Goal: Information Seeking & Learning: Learn about a topic

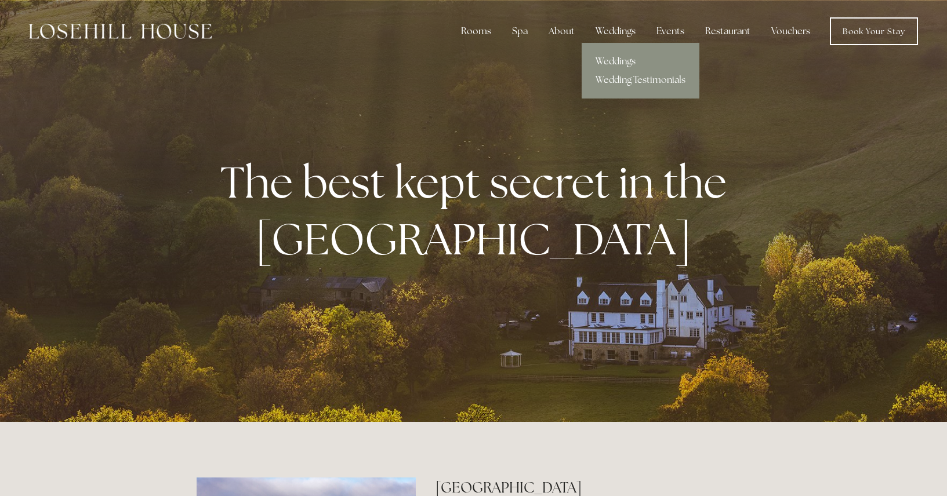
click at [626, 63] on link "Weddings" at bounding box center [640, 61] width 118 height 19
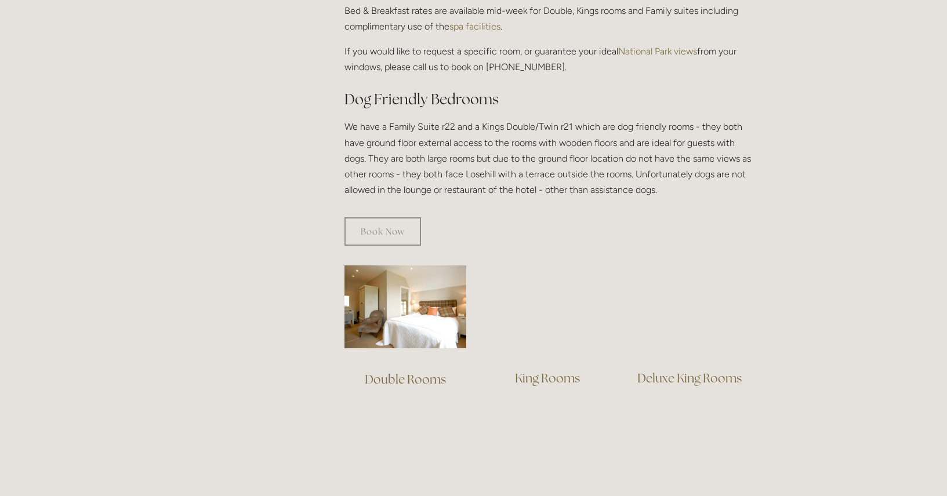
scroll to position [755, 0]
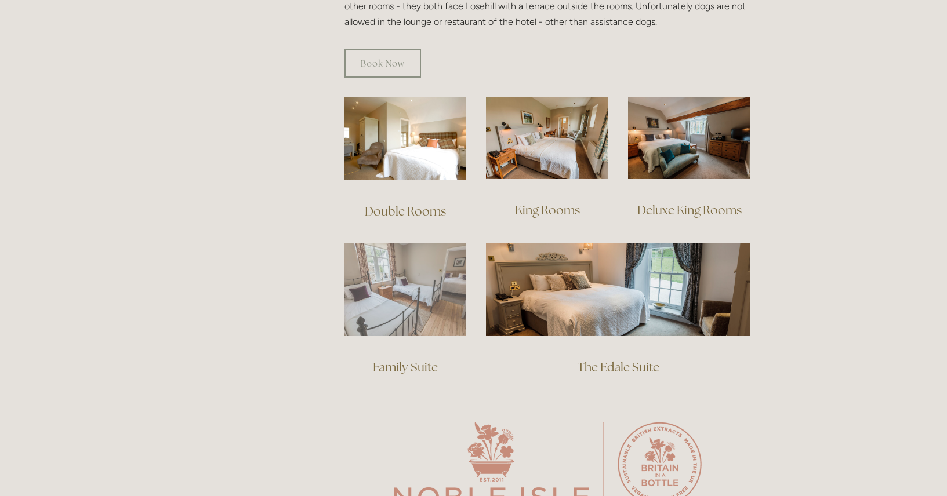
click at [399, 285] on img at bounding box center [405, 289] width 122 height 93
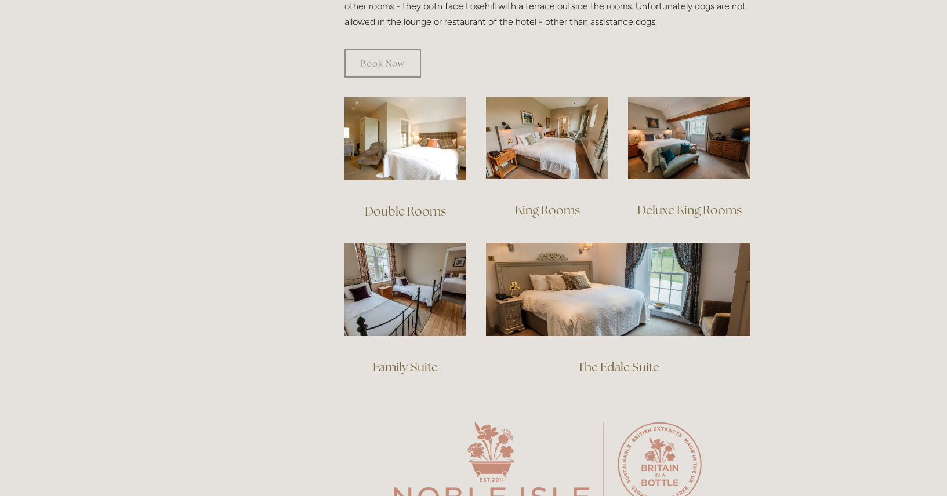
scroll to position [0, 0]
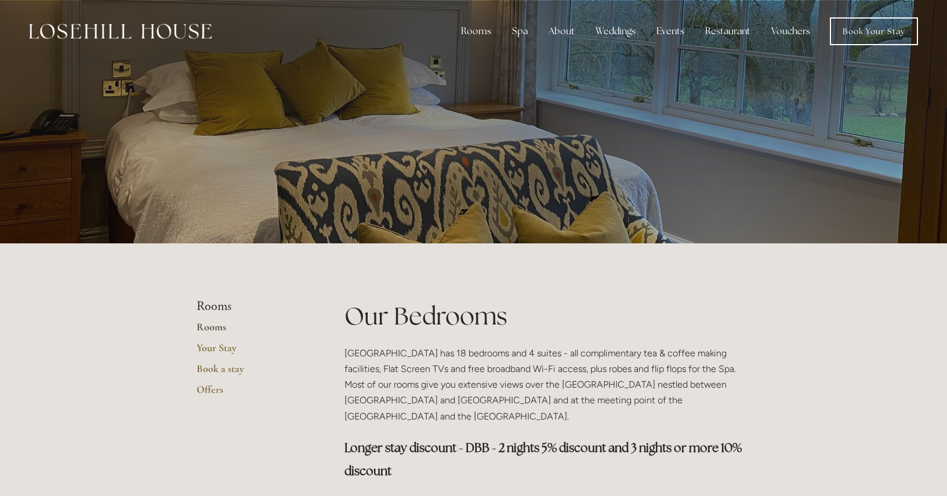
click at [143, 36] on img at bounding box center [120, 31] width 183 height 15
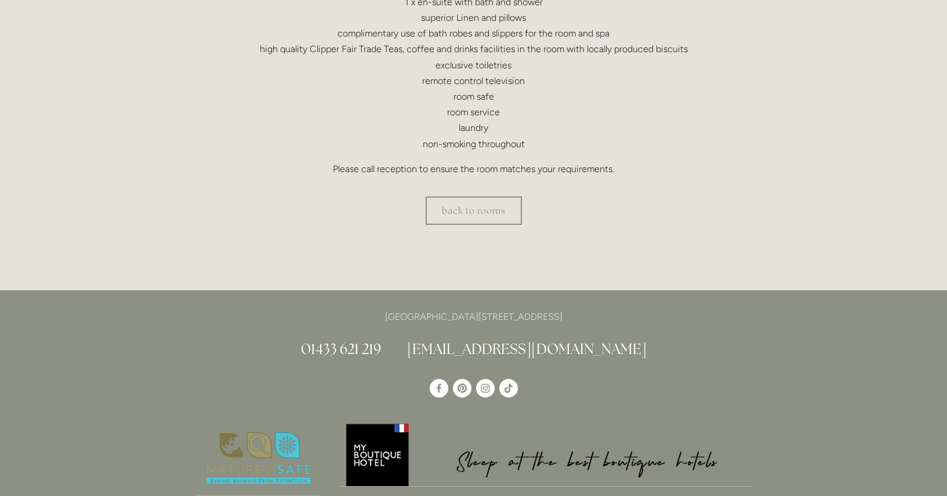
scroll to position [274, 0]
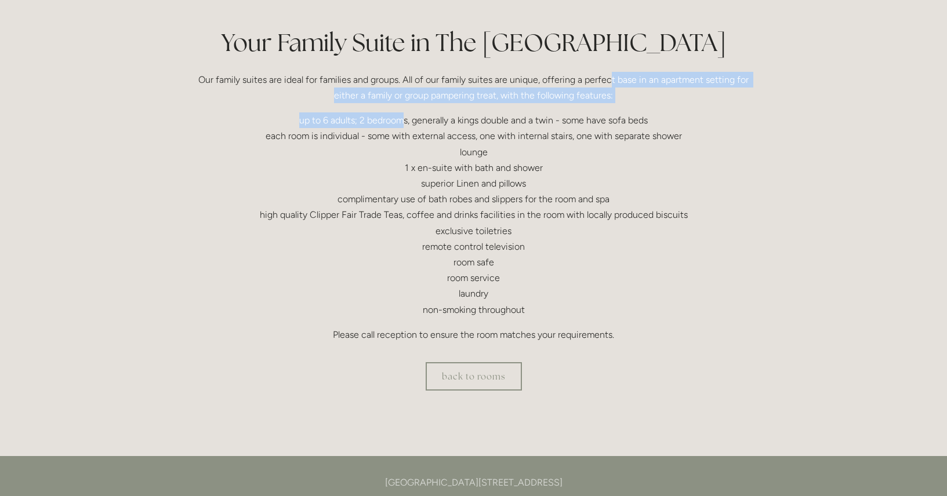
drag, startPoint x: 613, startPoint y: 81, endPoint x: 404, endPoint y: 112, distance: 211.1
click at [404, 112] on div "Your Family Suite in The Peak District Our family suites are ideal for families…" at bounding box center [474, 184] width 554 height 317
click at [361, 123] on p "up to 6 adults; 2 bedrooms, generally a kings double and a twin - some have sof…" at bounding box center [474, 214] width 554 height 205
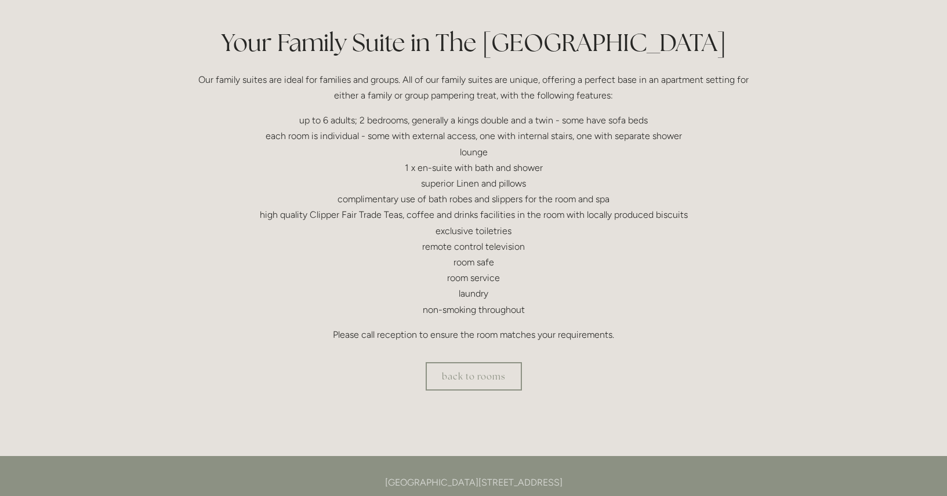
drag, startPoint x: 303, startPoint y: 122, endPoint x: 614, endPoint y: 346, distance: 383.3
click at [614, 346] on div "Your Family Suite in The Peak District Our family suites are ideal for families…" at bounding box center [474, 189] width 574 height 327
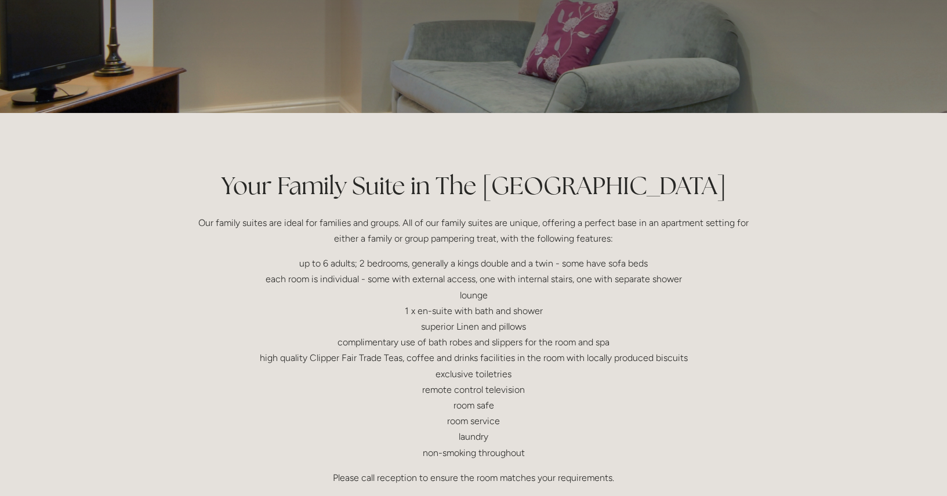
scroll to position [0, 0]
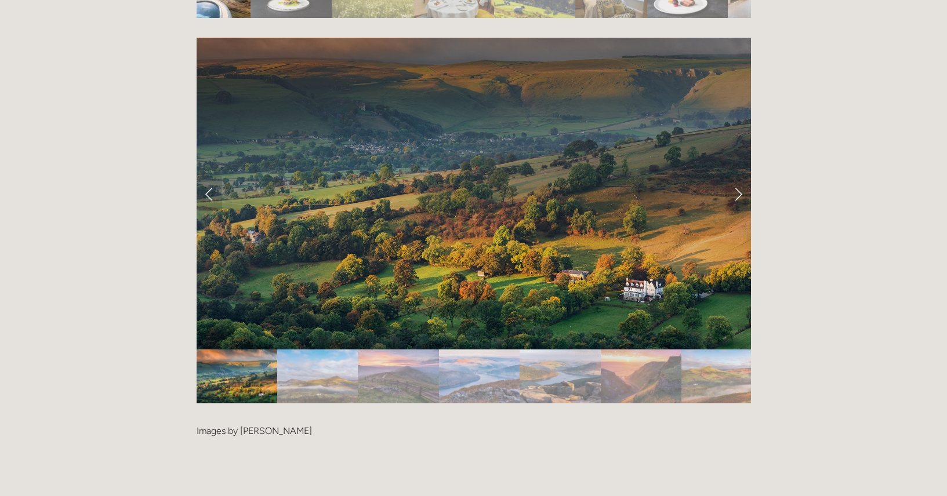
scroll to position [2291, 0]
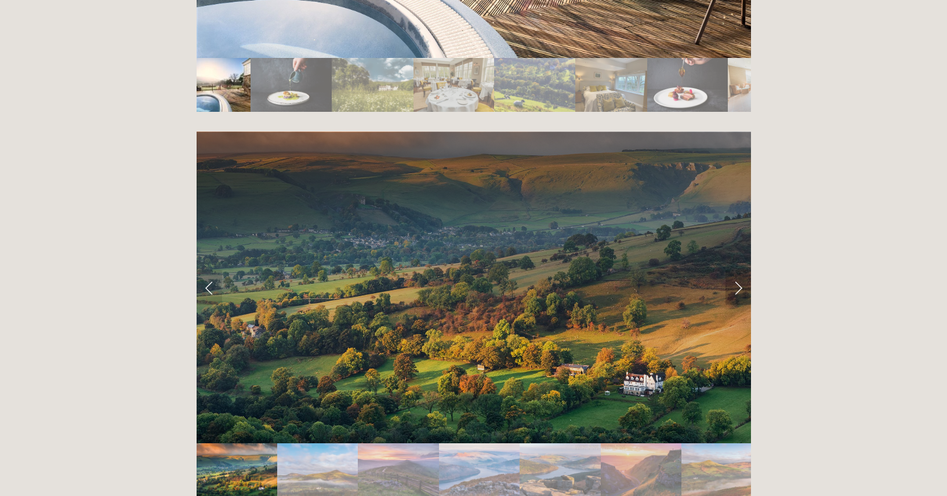
click at [743, 270] on link "Next Slide" at bounding box center [738, 287] width 26 height 35
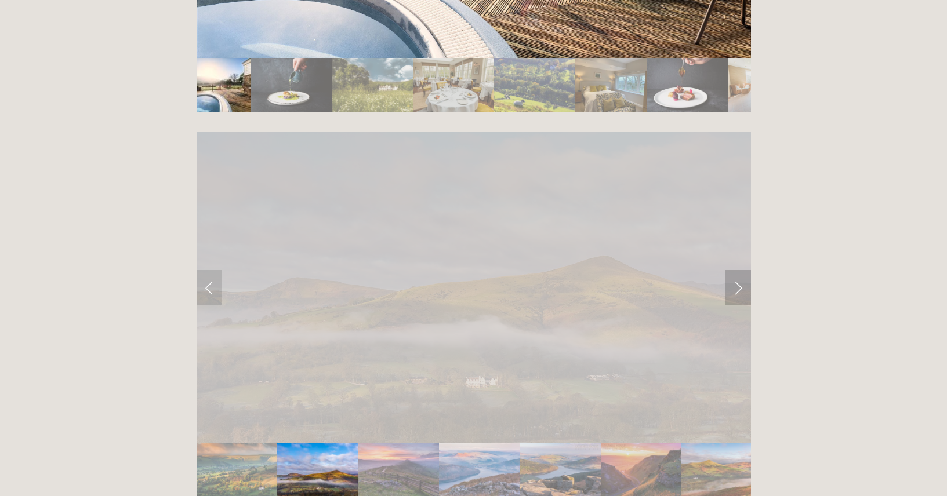
click at [743, 270] on link "Next Slide" at bounding box center [738, 287] width 26 height 35
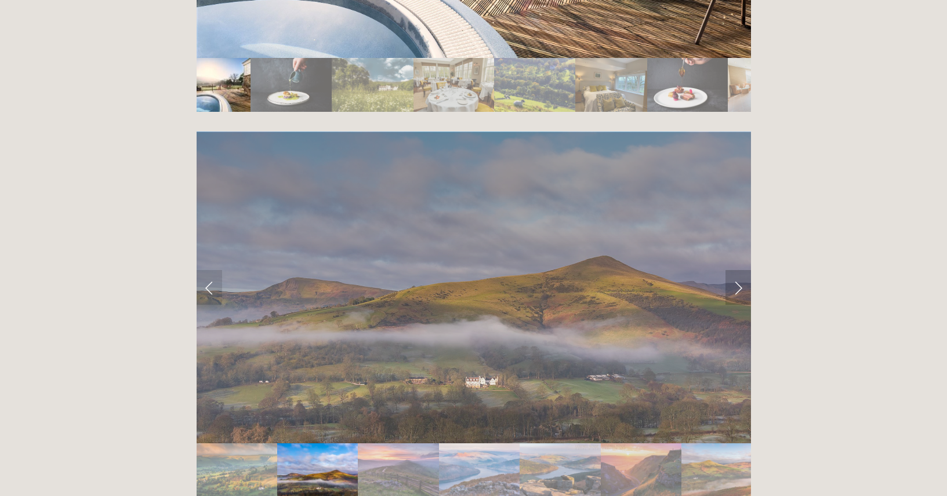
click at [743, 270] on link "Next Slide" at bounding box center [738, 287] width 26 height 35
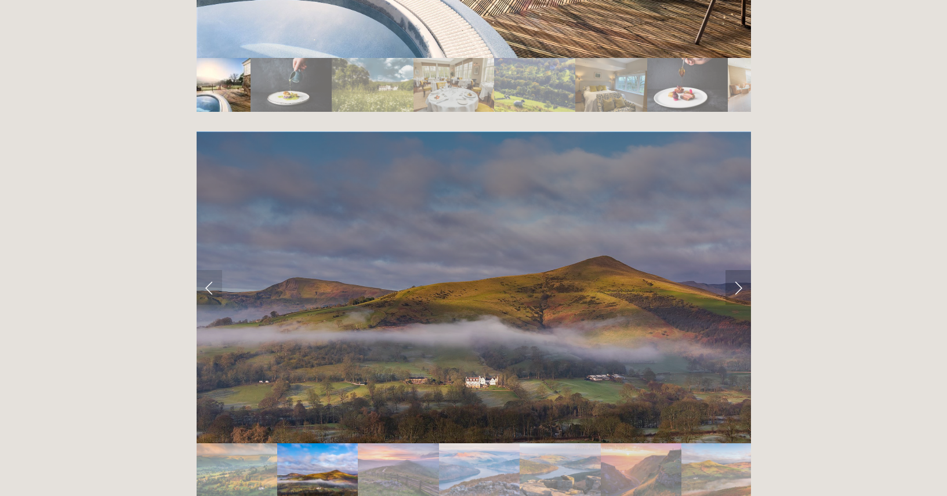
click at [737, 270] on link "Next Slide" at bounding box center [738, 287] width 26 height 35
click at [738, 270] on link "Next Slide" at bounding box center [738, 287] width 26 height 35
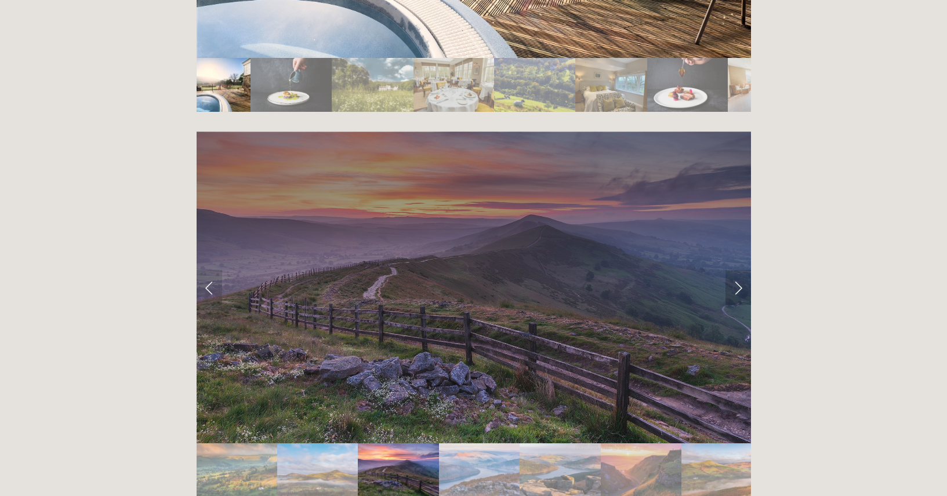
click at [737, 270] on link "Next Slide" at bounding box center [738, 287] width 26 height 35
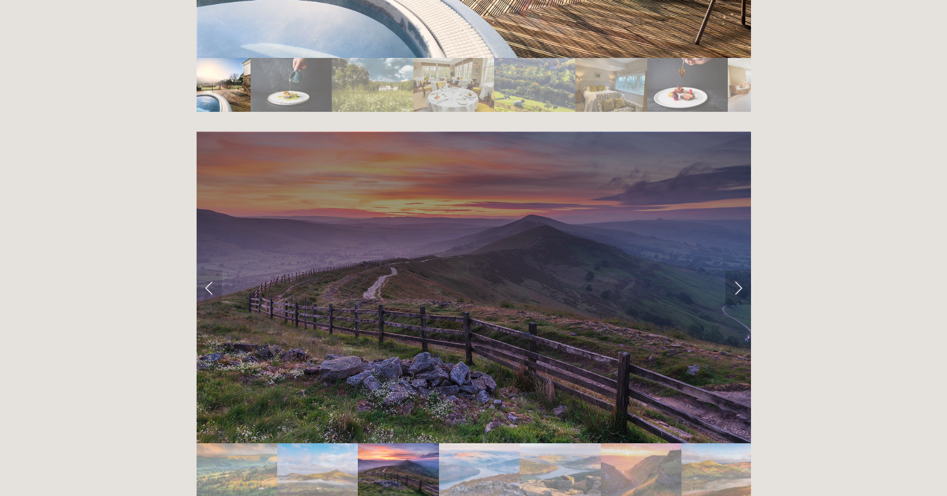
click at [737, 270] on link "Next Slide" at bounding box center [738, 287] width 26 height 35
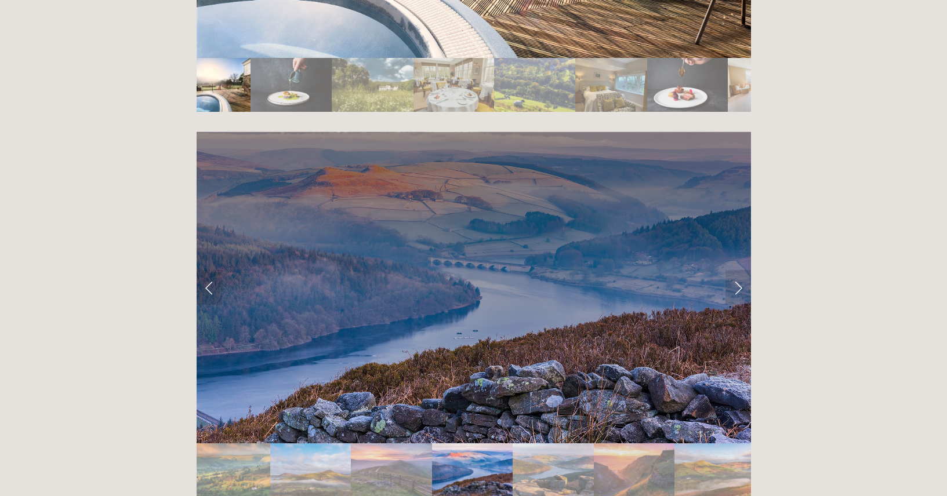
drag, startPoint x: 660, startPoint y: 402, endPoint x: 685, endPoint y: 399, distance: 25.7
click at [660, 444] on img "Slide 6" at bounding box center [634, 471] width 81 height 54
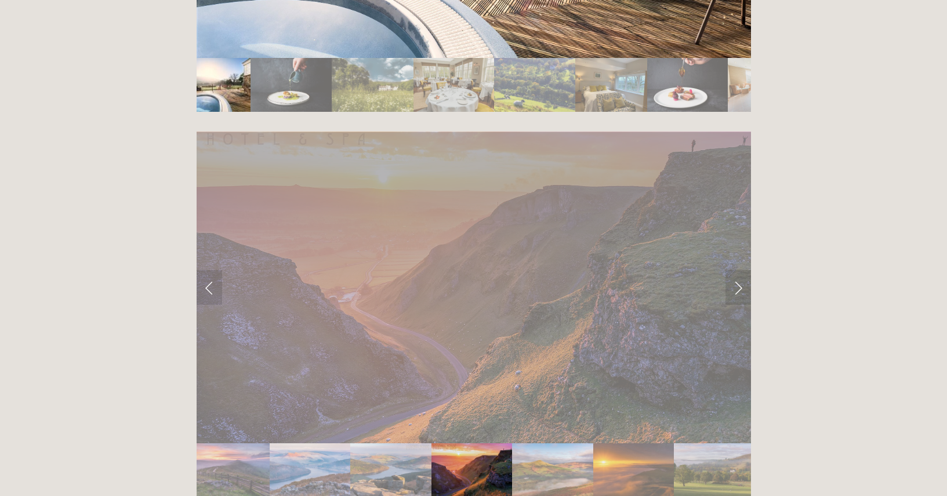
click at [706, 444] on img "Slide 9" at bounding box center [714, 471] width 81 height 54
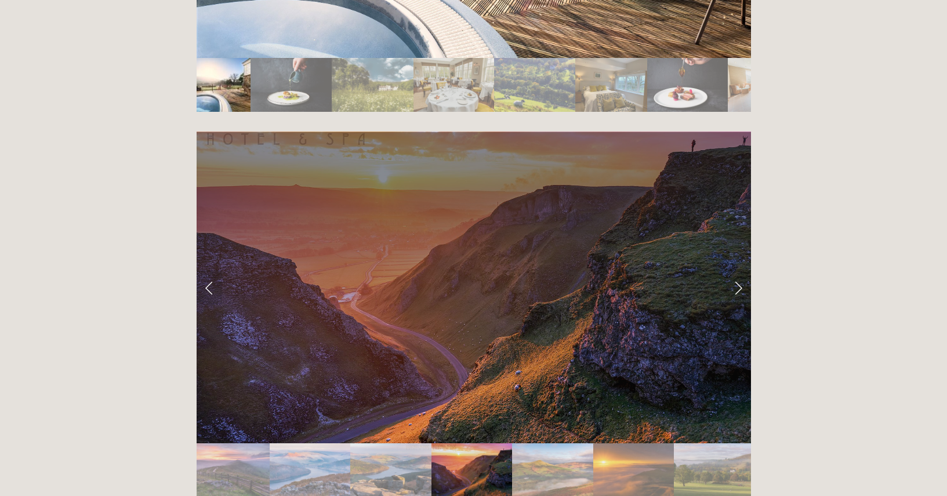
click at [728, 444] on img "Slide 9" at bounding box center [714, 471] width 81 height 54
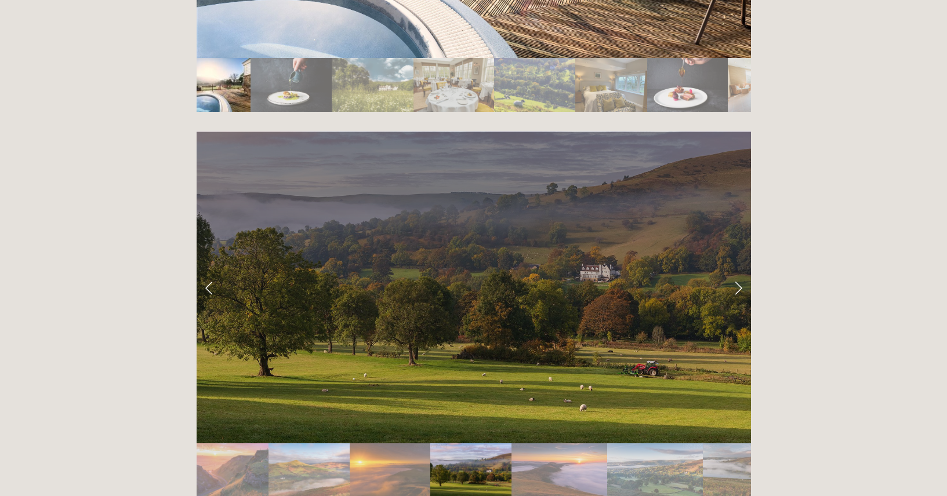
scroll to position [1994, 0]
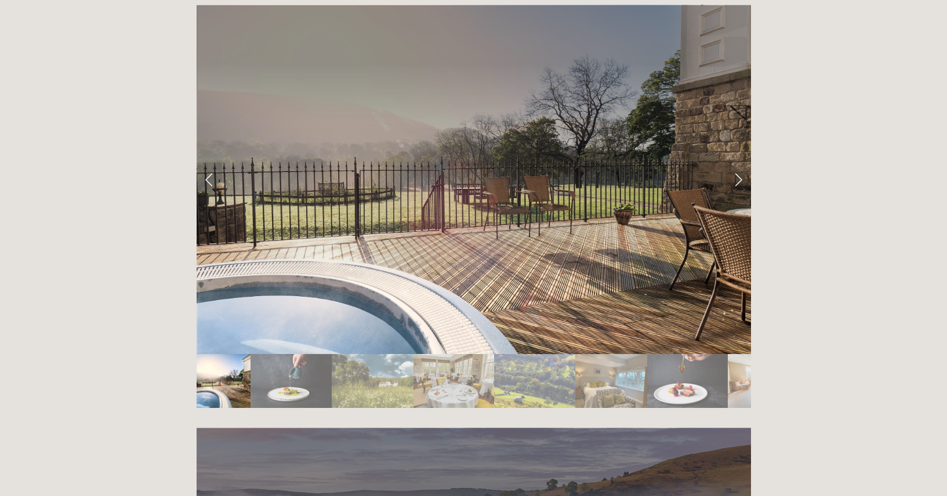
click at [368, 354] on img "Slide 3" at bounding box center [373, 381] width 82 height 54
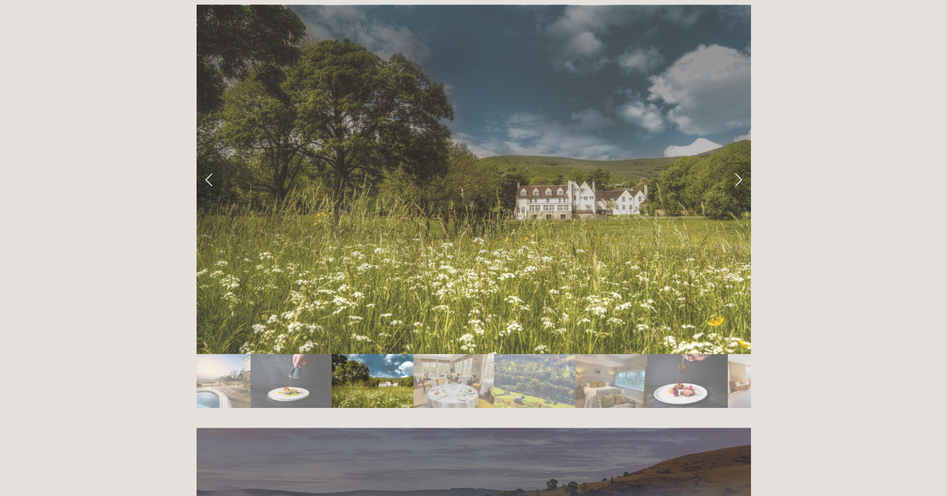
click at [442, 354] on img "Slide 4" at bounding box center [453, 381] width 81 height 54
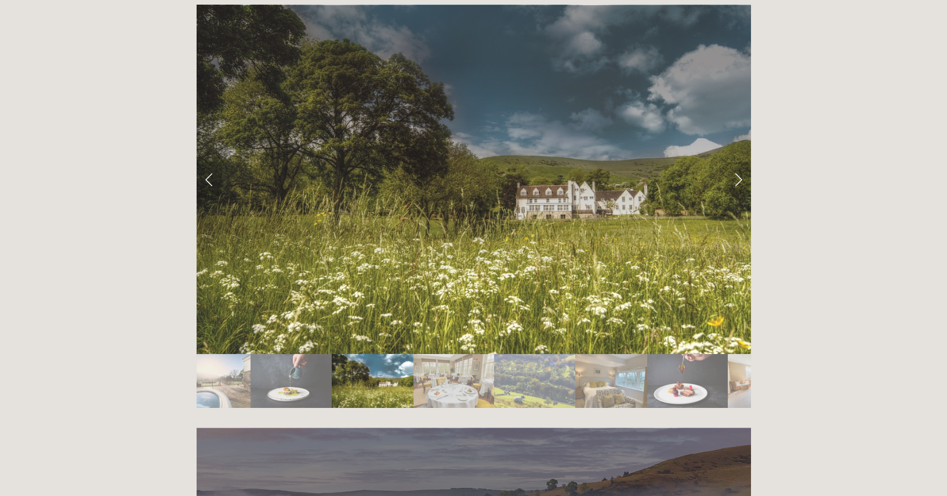
click at [517, 354] on img "Slide 5" at bounding box center [534, 381] width 81 height 54
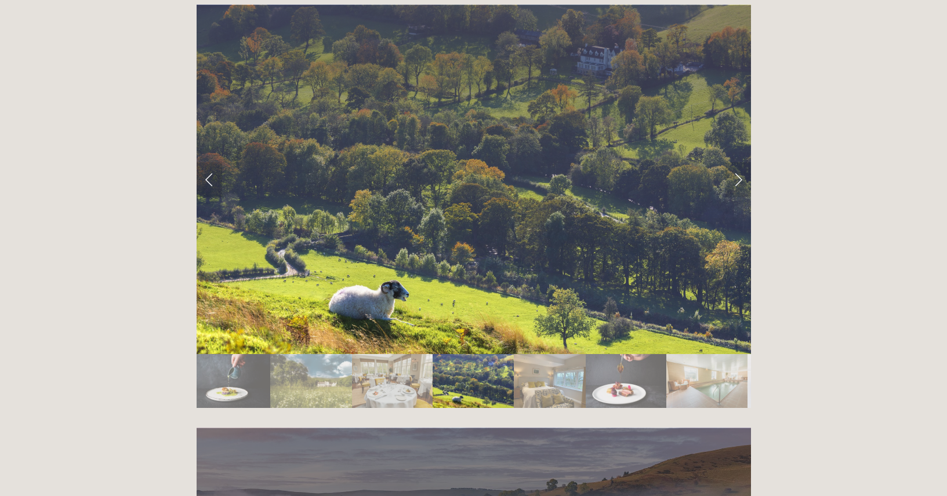
click at [574, 354] on img "Slide 6" at bounding box center [550, 381] width 72 height 54
click at [610, 354] on img "Slide 7" at bounding box center [626, 381] width 81 height 54
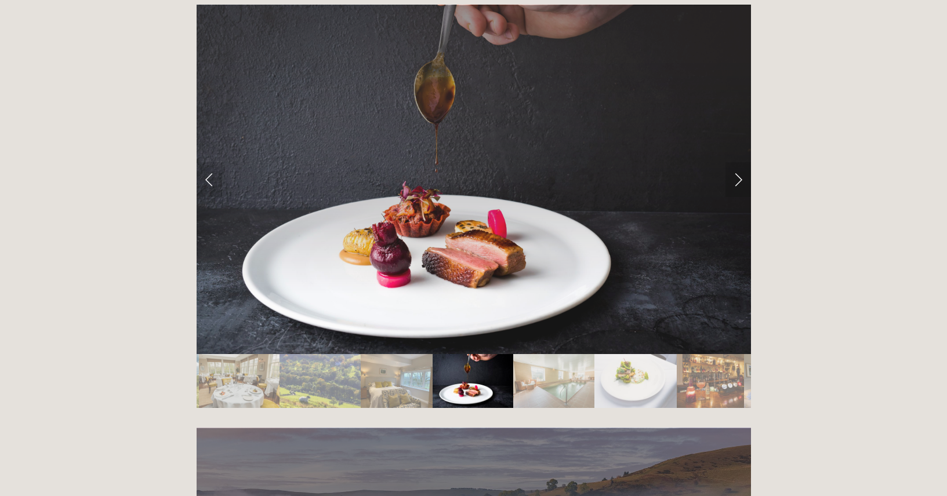
click at [597, 354] on img "Slide 9" at bounding box center [635, 381] width 82 height 54
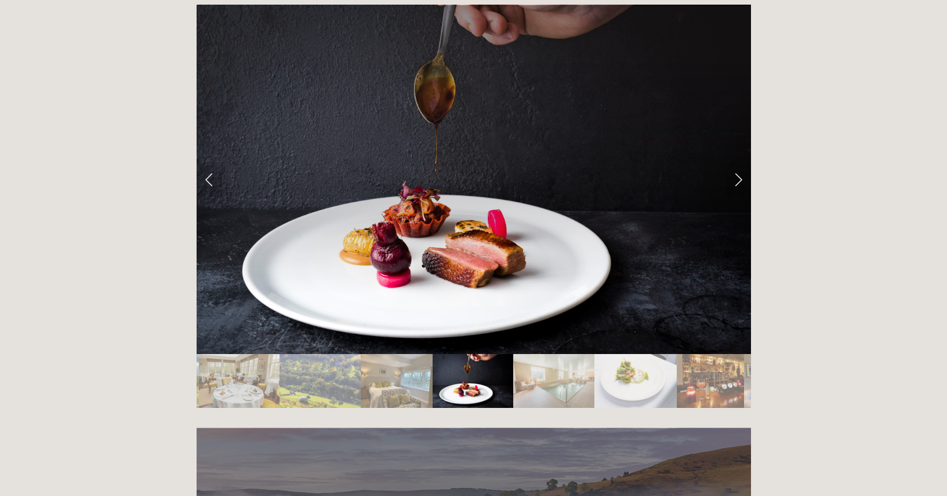
click at [675, 354] on img "Slide 9" at bounding box center [635, 381] width 82 height 54
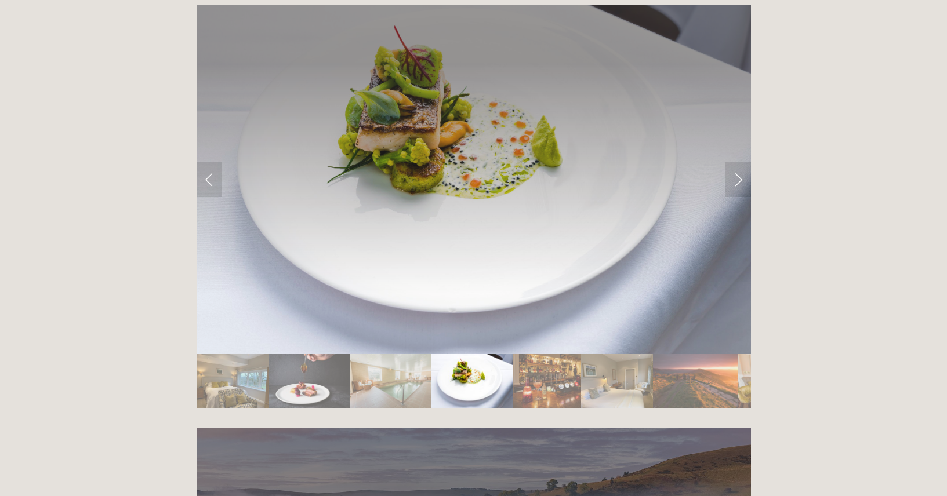
click at [669, 354] on img "Slide 12" at bounding box center [696, 381] width 86 height 54
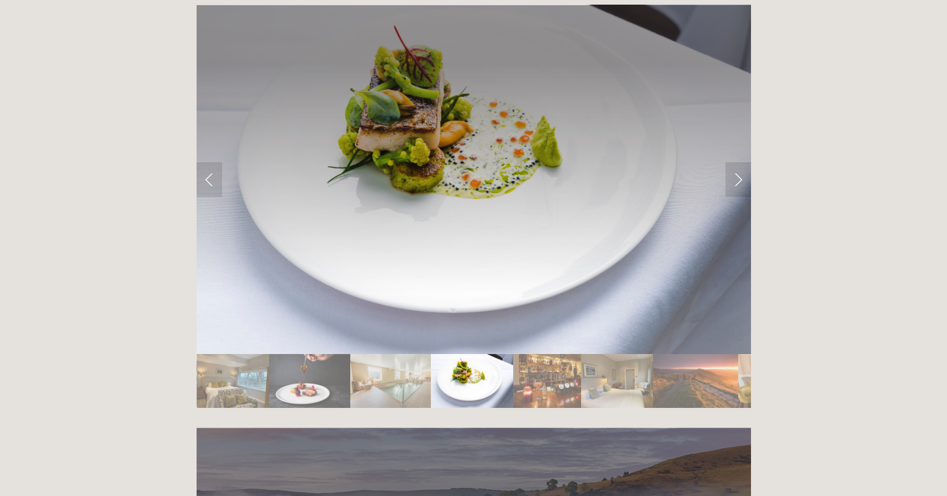
click at [624, 354] on img "Slide 11" at bounding box center [617, 381] width 72 height 54
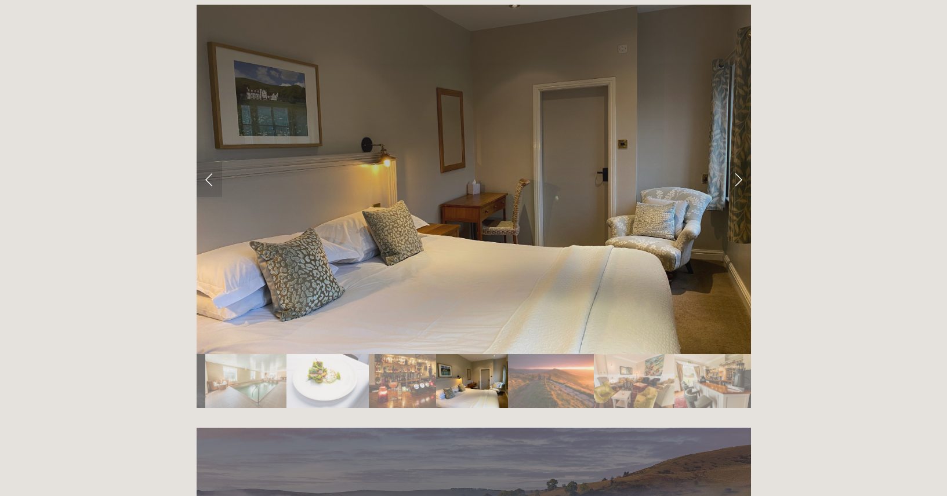
click at [554, 354] on img "Slide 12" at bounding box center [551, 381] width 86 height 54
click at [606, 354] on img "Slide 13" at bounding box center [634, 381] width 81 height 54
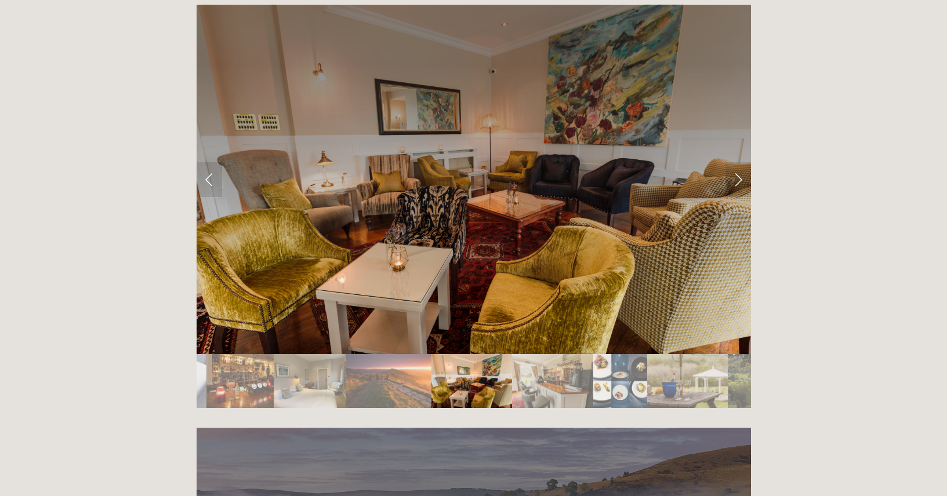
click at [566, 354] on img "Slide 14" at bounding box center [552, 381] width 81 height 54
click at [737, 162] on link "Next Slide" at bounding box center [738, 179] width 26 height 35
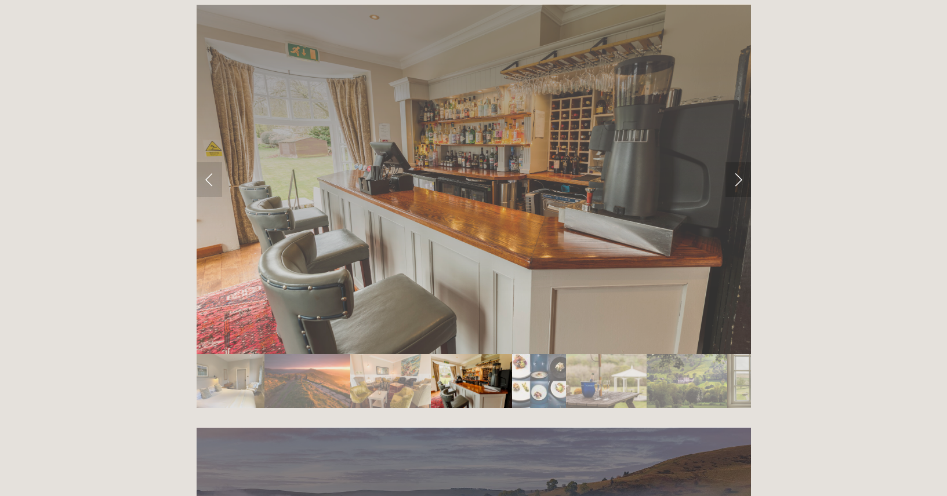
click at [737, 162] on link "Next Slide" at bounding box center [738, 179] width 26 height 35
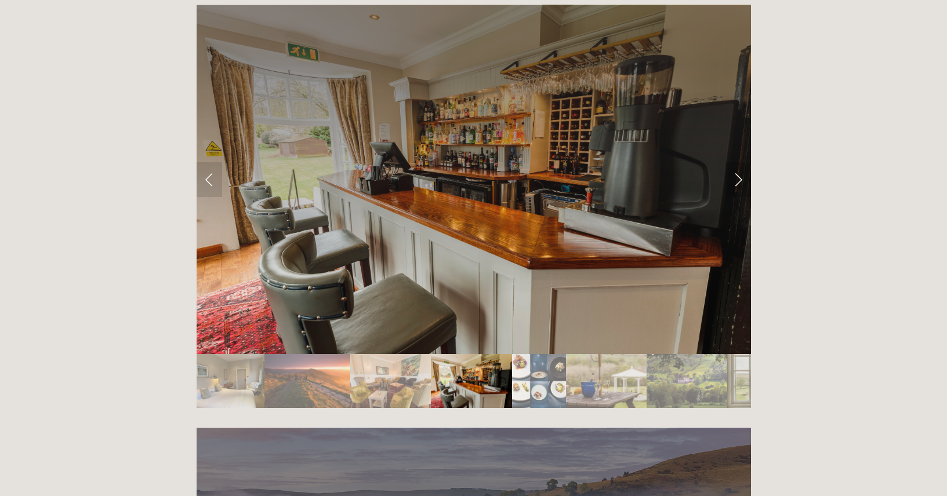
click at [737, 162] on link "Next Slide" at bounding box center [738, 179] width 26 height 35
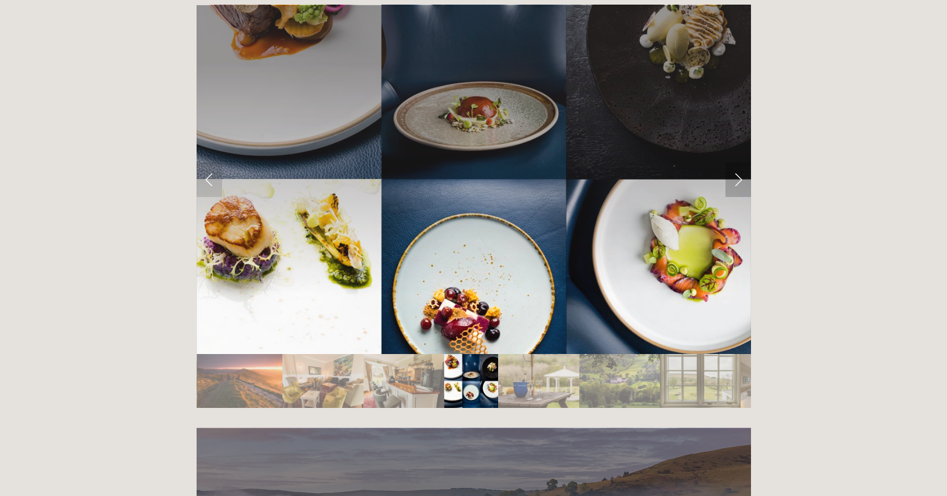
click at [737, 162] on link "Next Slide" at bounding box center [738, 179] width 26 height 35
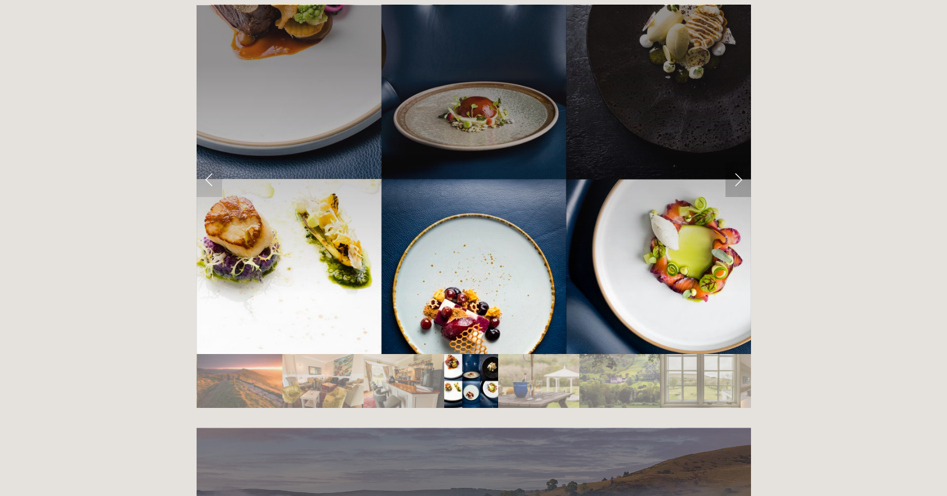
click at [737, 162] on link "Next Slide" at bounding box center [738, 179] width 26 height 35
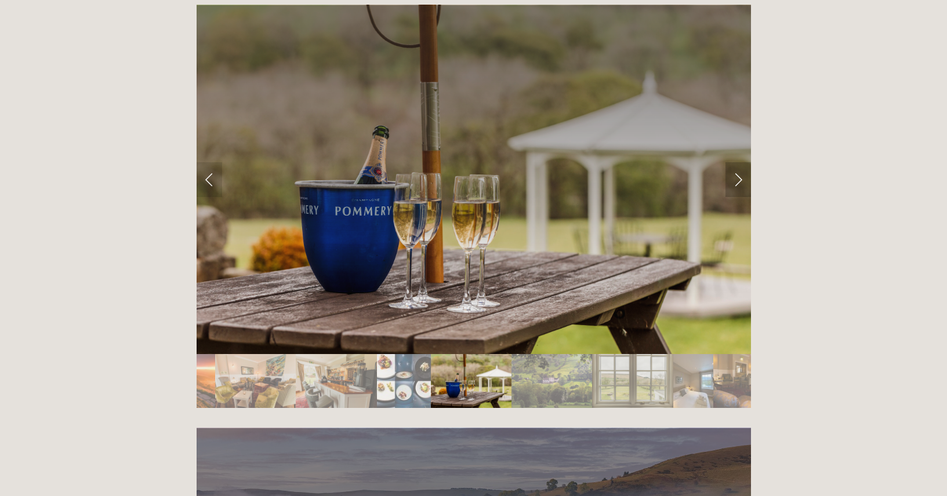
click at [737, 162] on link "Next Slide" at bounding box center [738, 179] width 26 height 35
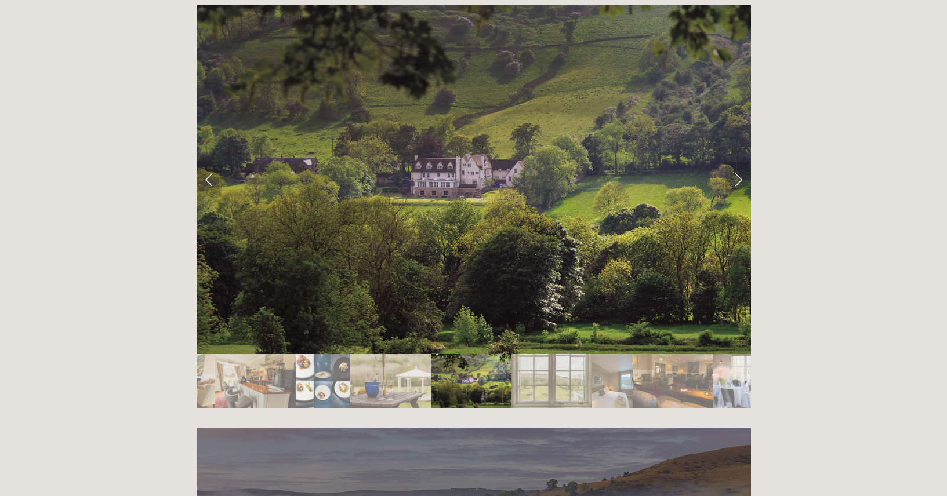
click at [737, 162] on link "Next Slide" at bounding box center [738, 179] width 26 height 35
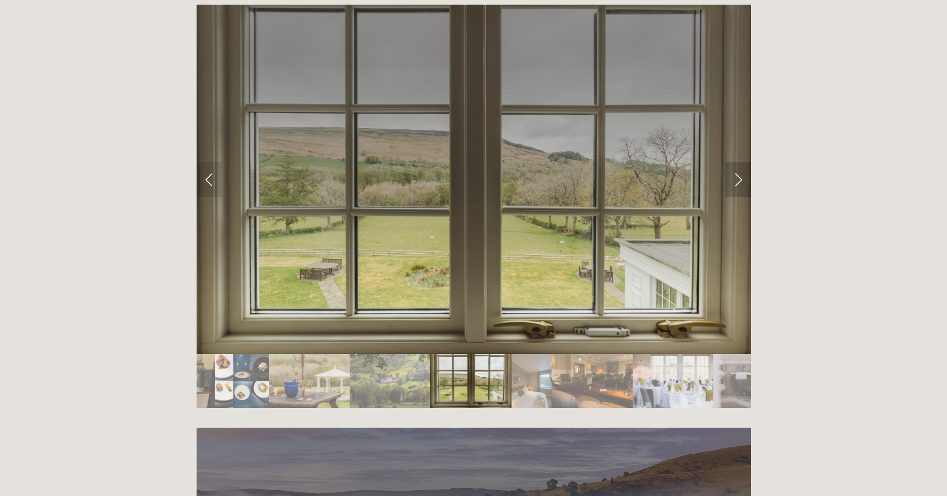
click at [737, 162] on link "Next Slide" at bounding box center [738, 179] width 26 height 35
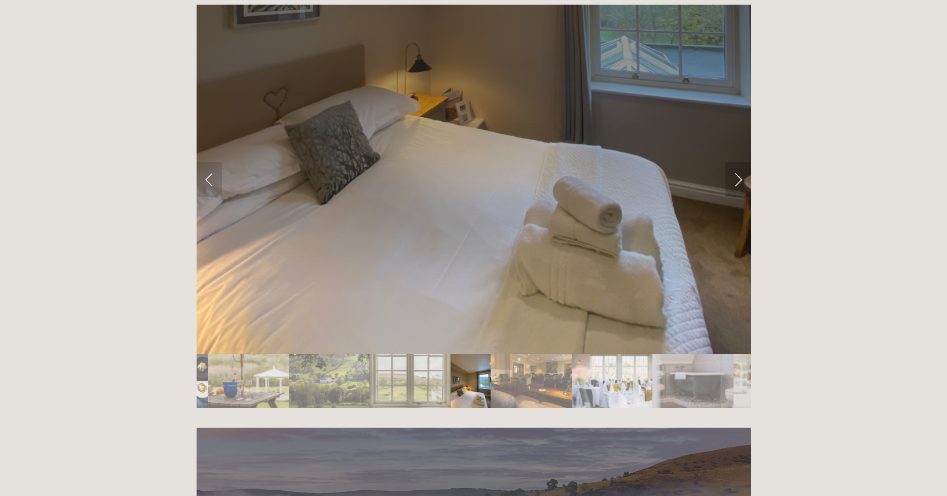
click at [737, 162] on link "Next Slide" at bounding box center [738, 179] width 26 height 35
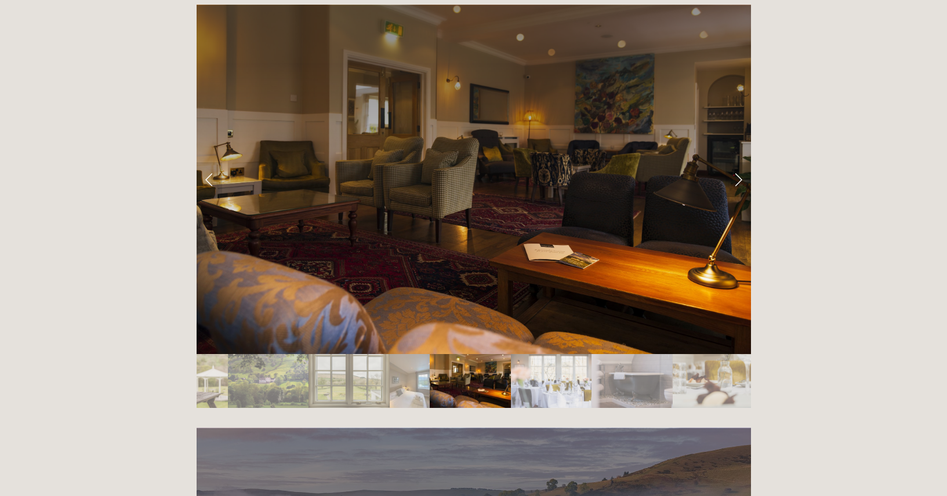
click at [737, 162] on link "Next Slide" at bounding box center [738, 179] width 26 height 35
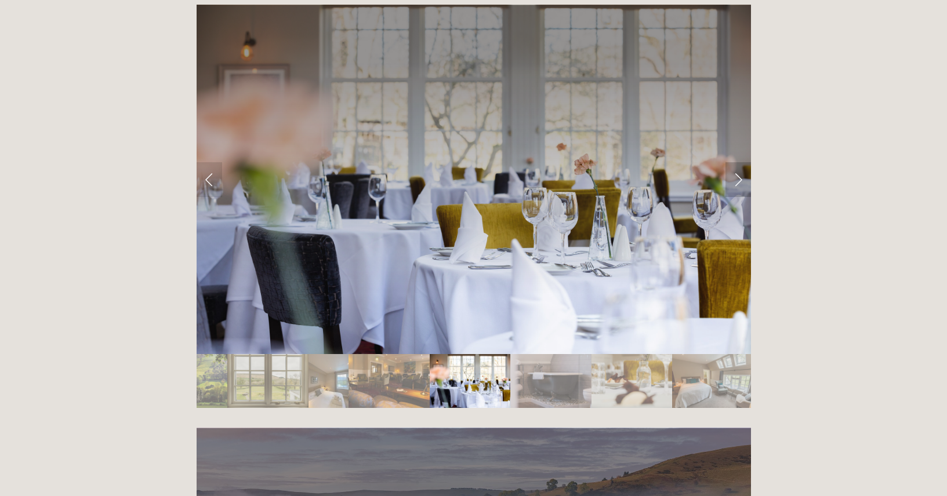
click at [737, 162] on link "Next Slide" at bounding box center [738, 179] width 26 height 35
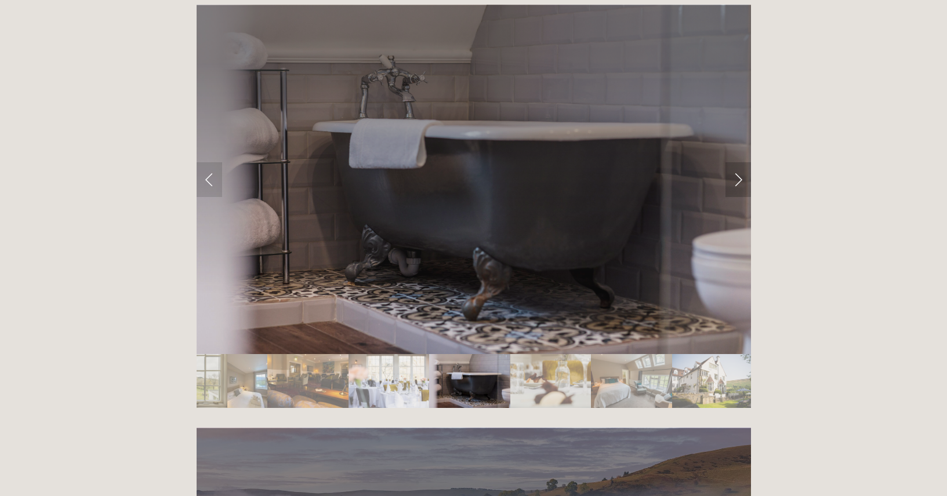
click at [737, 162] on link "Next Slide" at bounding box center [738, 179] width 26 height 35
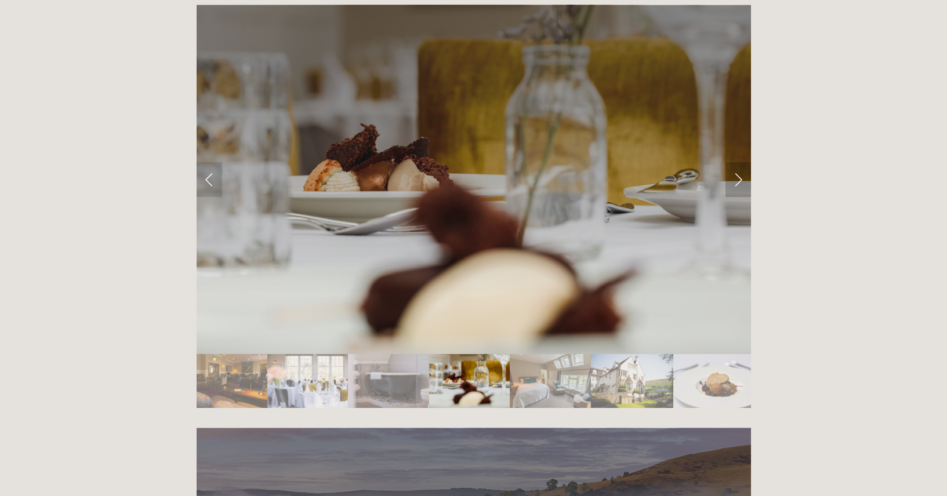
click at [737, 162] on link "Next Slide" at bounding box center [738, 179] width 26 height 35
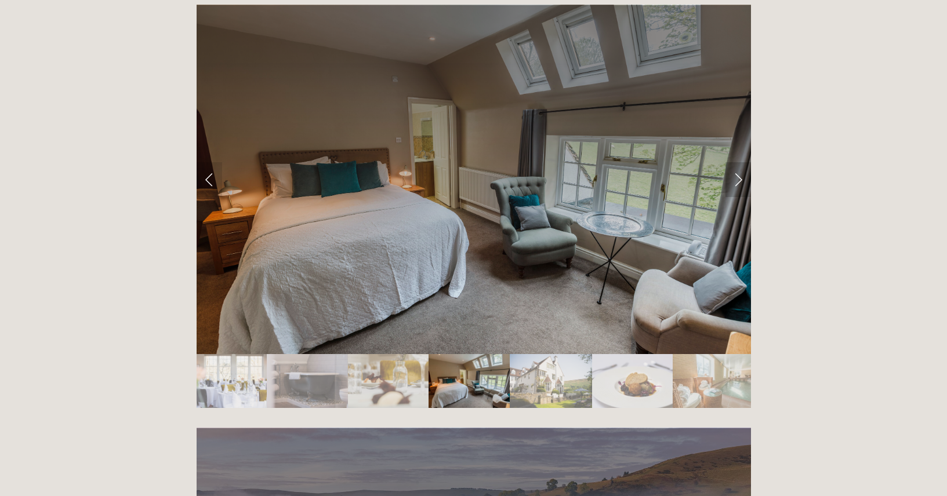
click at [737, 162] on link "Next Slide" at bounding box center [738, 179] width 26 height 35
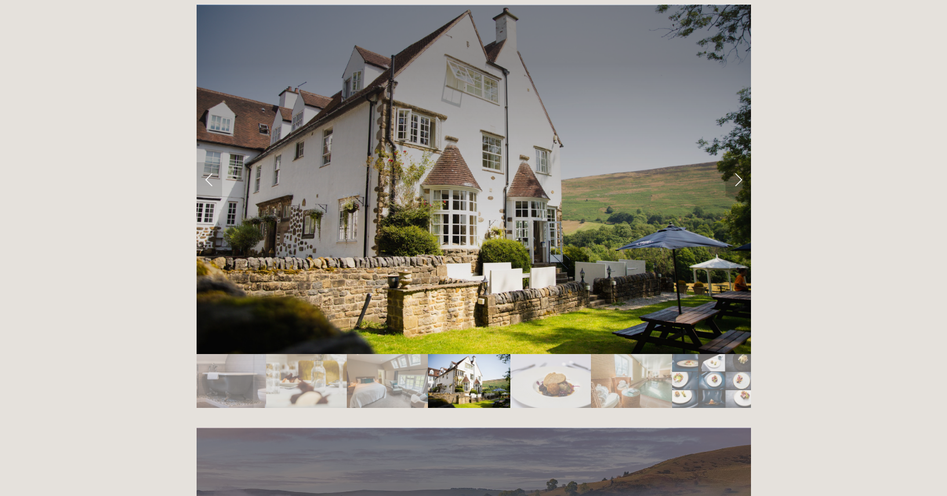
click at [737, 162] on link "Next Slide" at bounding box center [738, 179] width 26 height 35
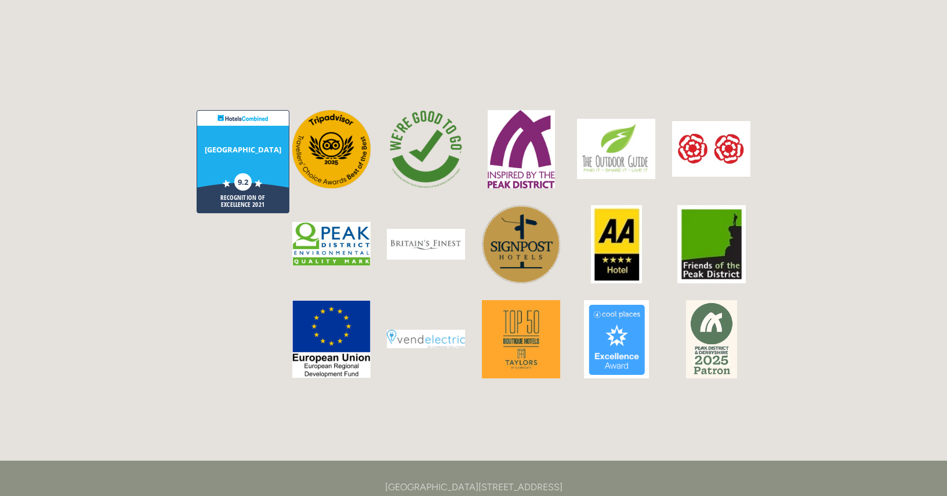
scroll to position [3016, 0]
